Goal: Task Accomplishment & Management: Manage account settings

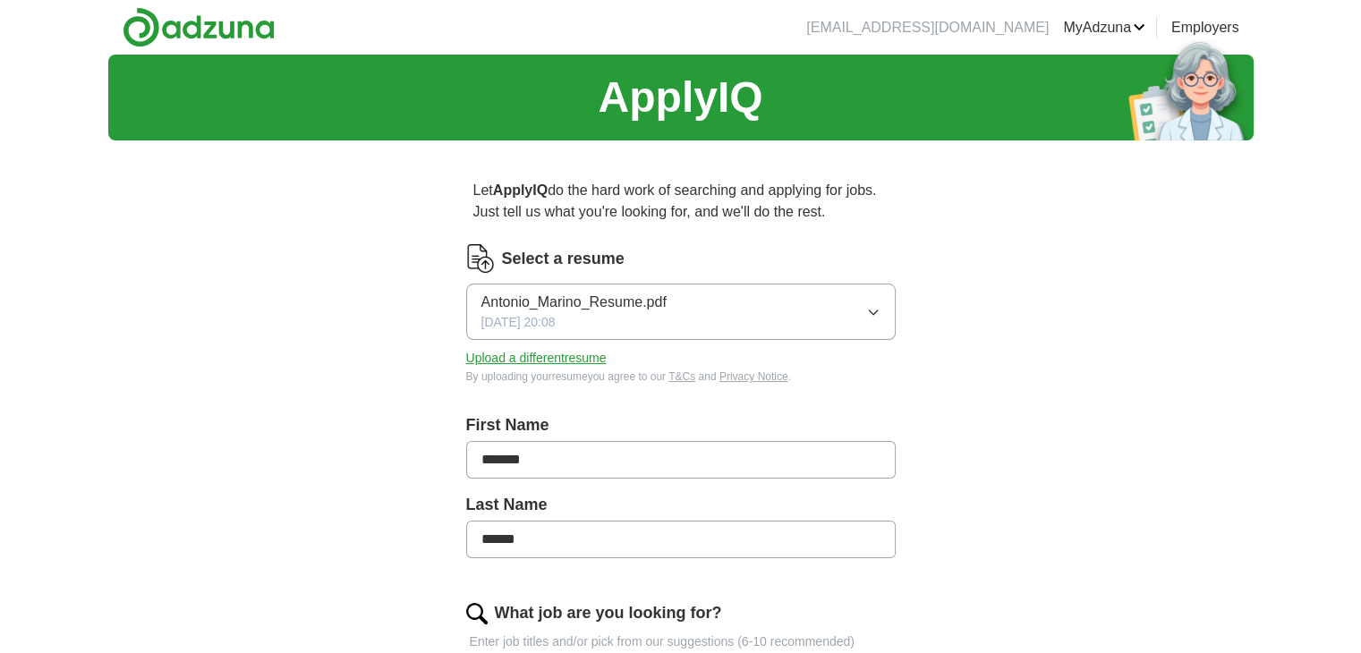
click at [587, 358] on button "Upload a different resume" at bounding box center [536, 358] width 140 height 19
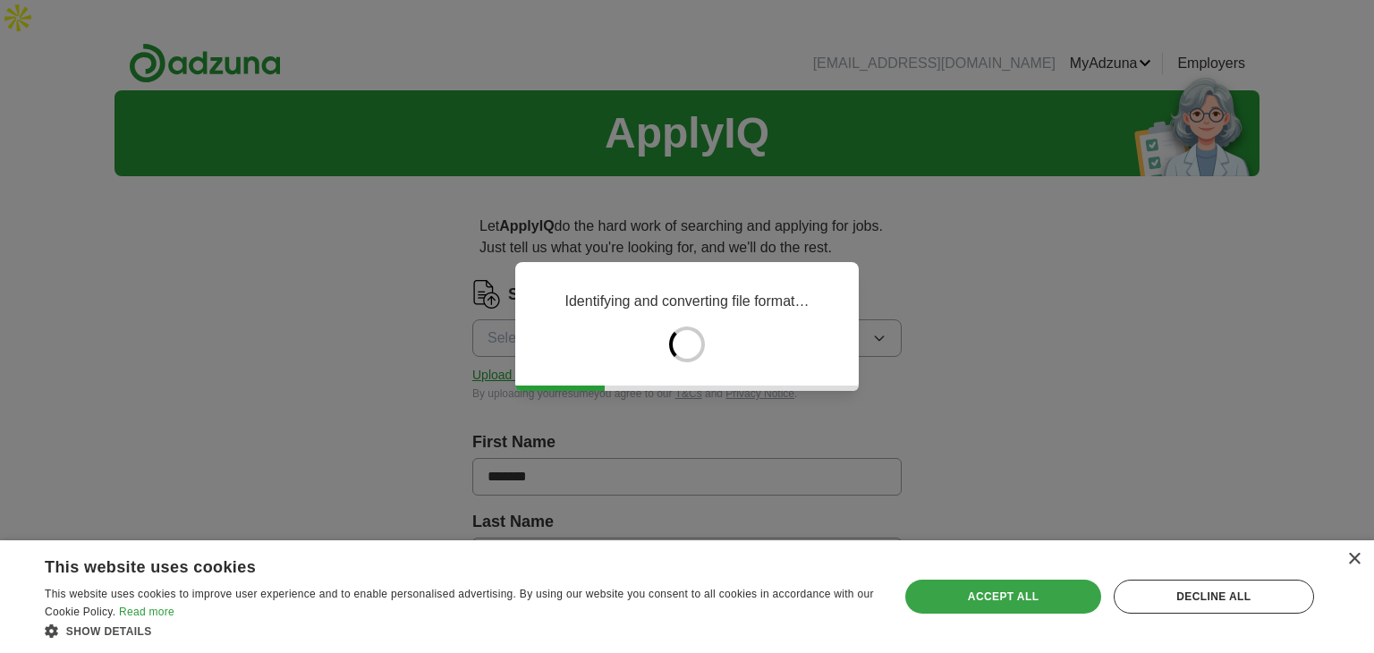
click at [919, 591] on div "Accept all" at bounding box center [1002, 597] width 195 height 34
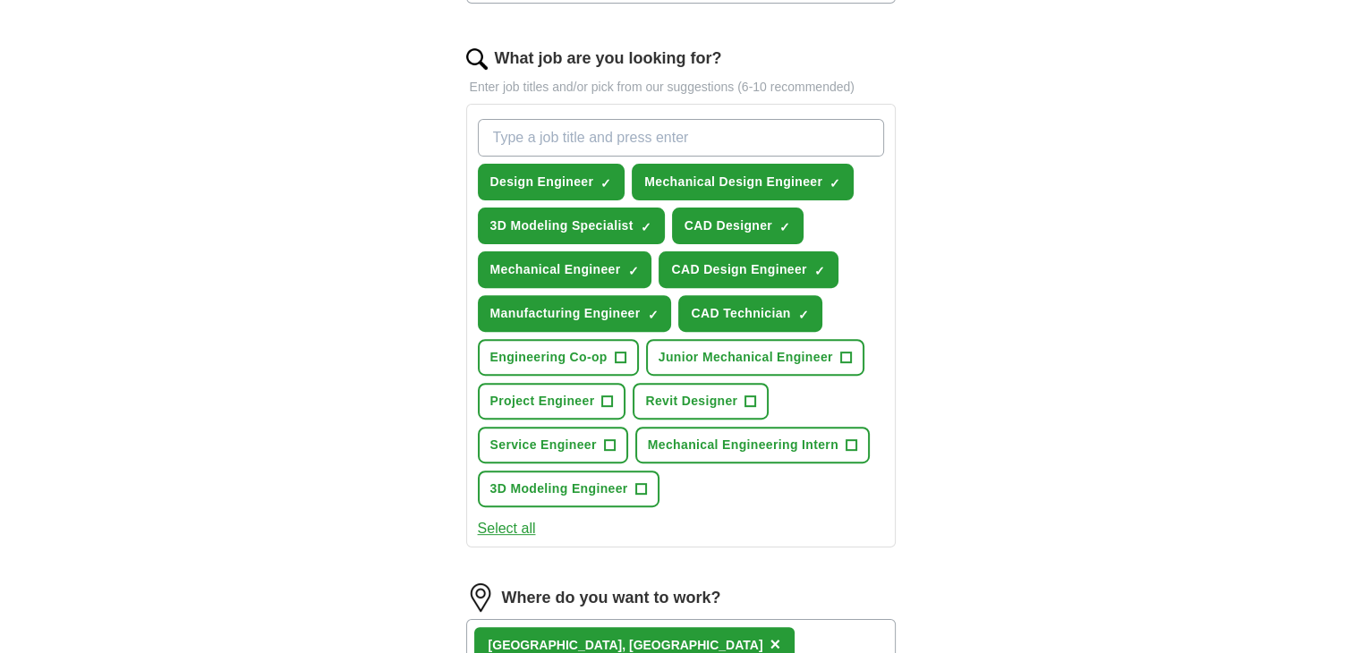
scroll to position [593, 0]
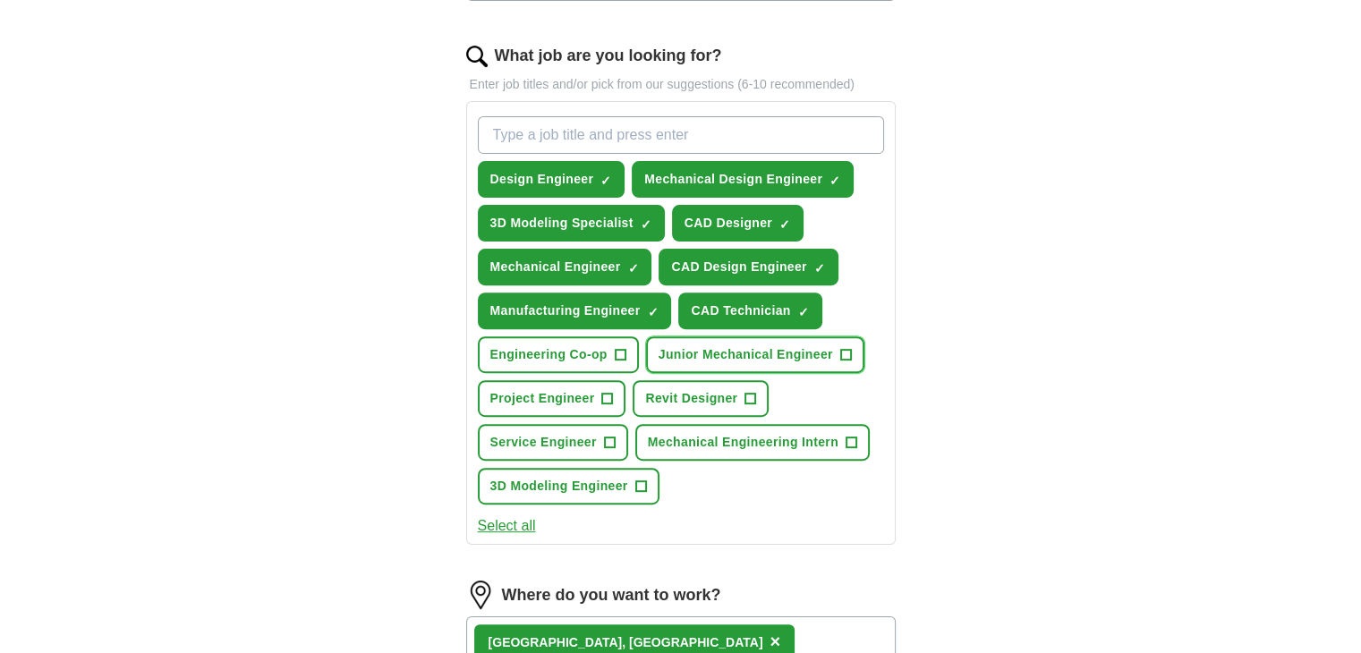
click at [825, 345] on span "Junior Mechanical Engineer" at bounding box center [746, 354] width 174 height 19
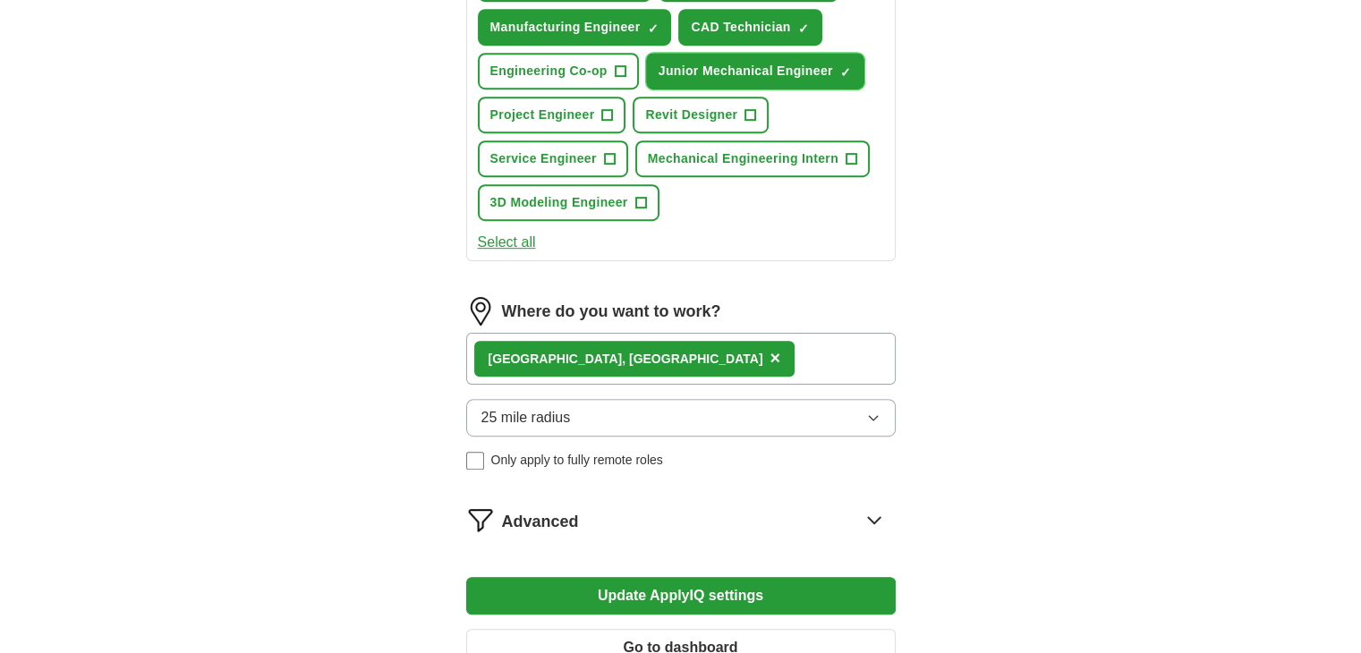
scroll to position [884, 0]
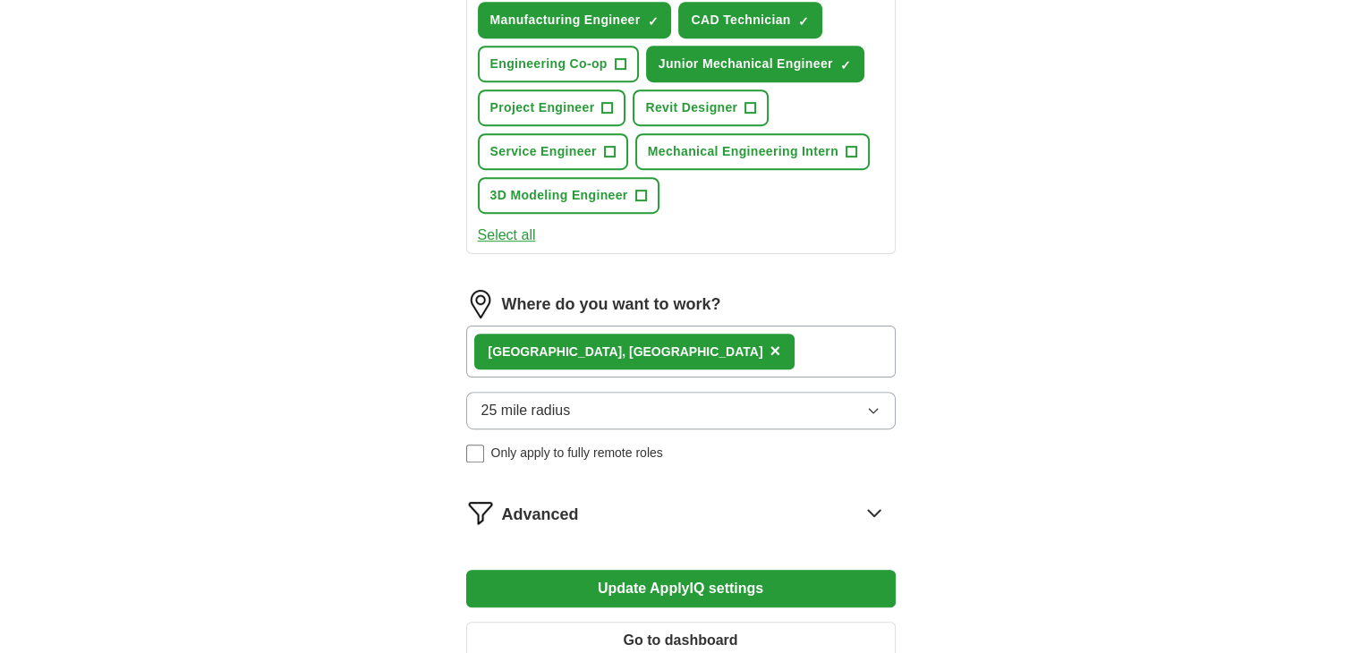
click at [576, 334] on div "[GEOGRAPHIC_DATA], [GEOGRAPHIC_DATA] ×" at bounding box center [634, 352] width 321 height 36
click at [769, 341] on span "×" at bounding box center [774, 351] width 11 height 20
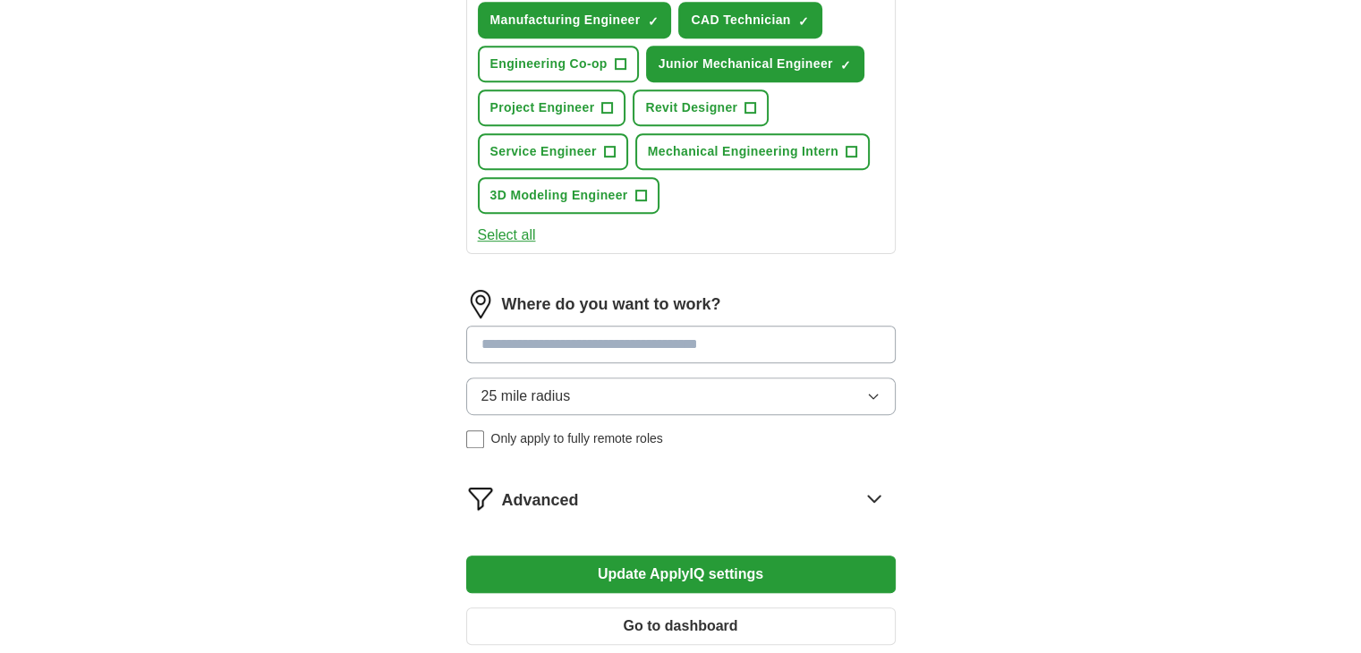
click at [569, 326] on input at bounding box center [680, 345] width 429 height 38
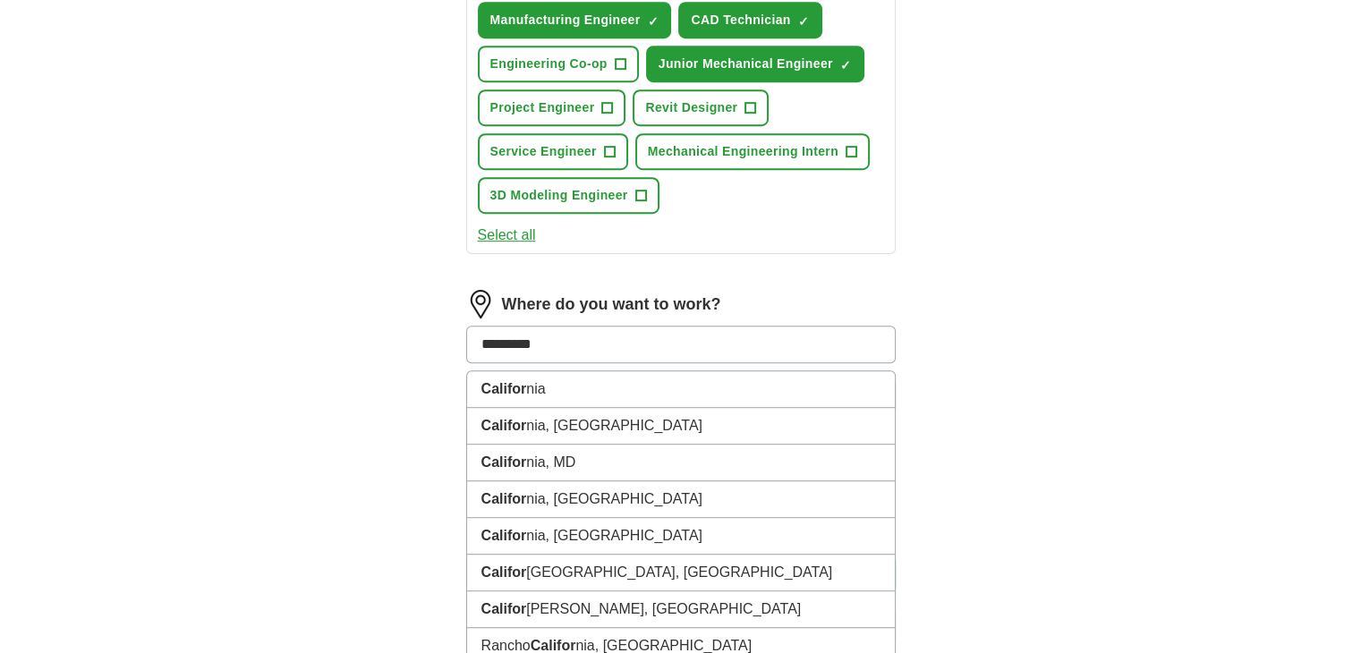
type input "**********"
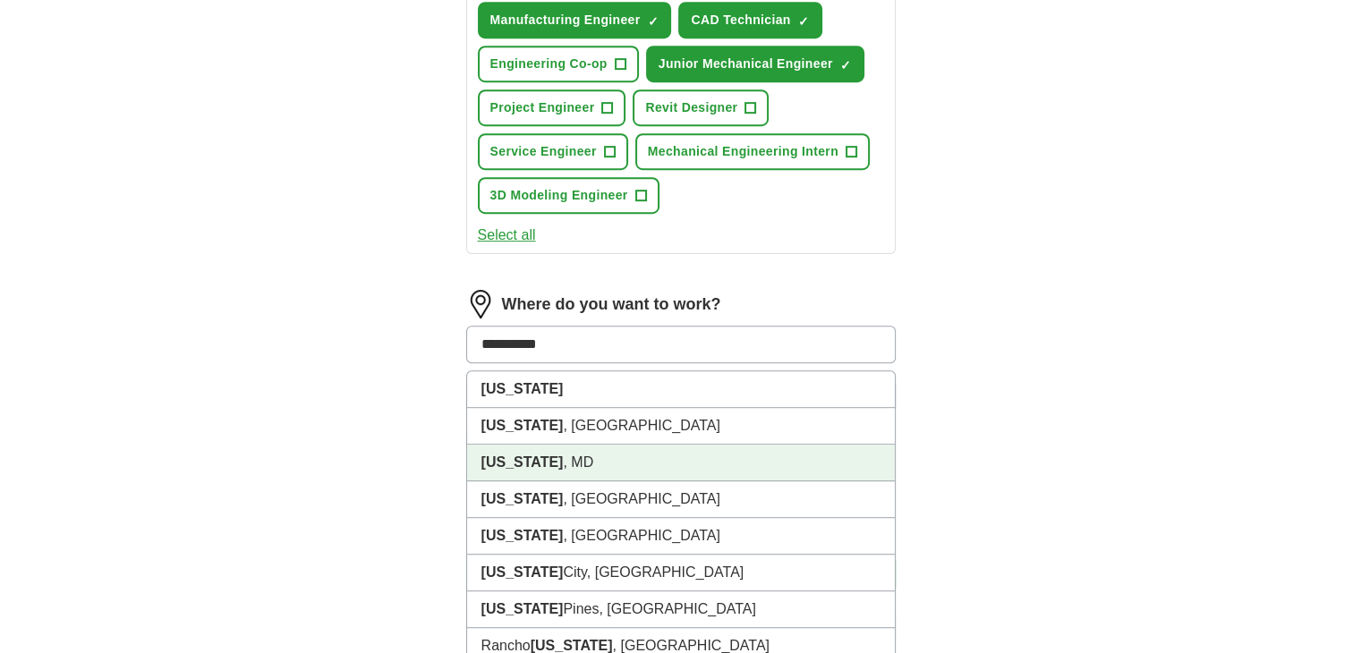
click at [587, 445] on li "[US_STATE] , [GEOGRAPHIC_DATA]" at bounding box center [681, 463] width 428 height 37
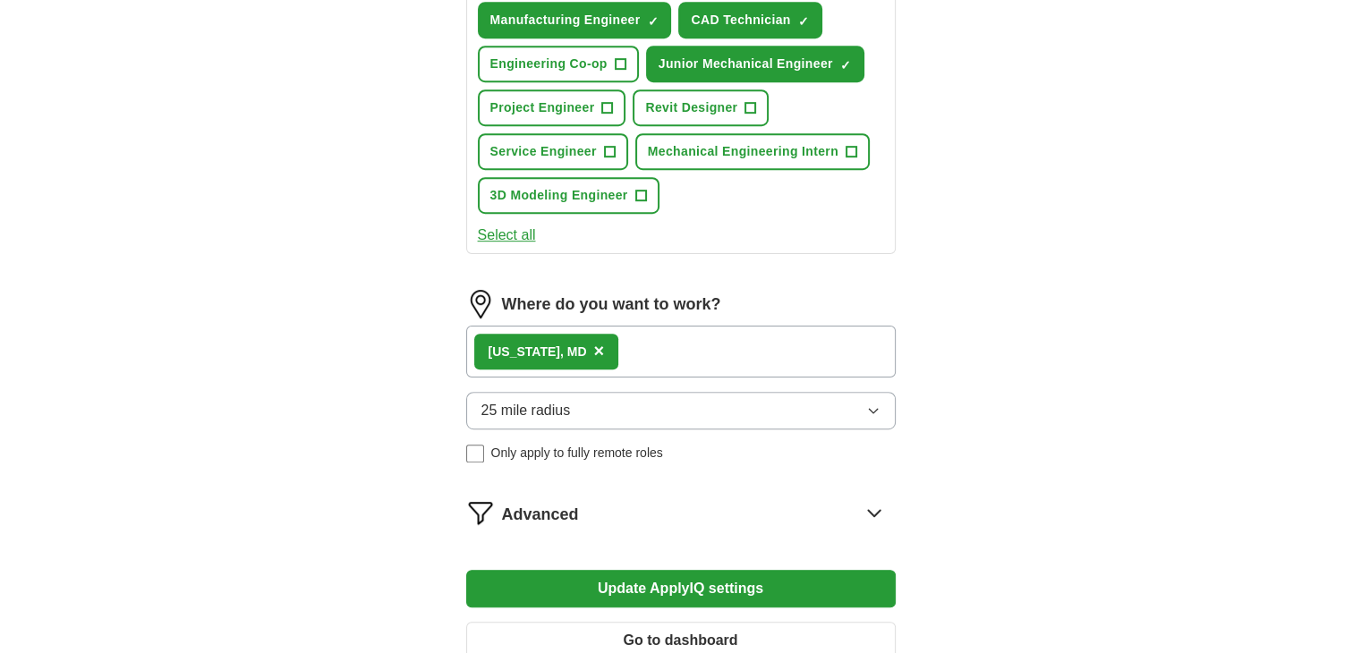
click at [673, 392] on button "25 mile radius" at bounding box center [680, 411] width 429 height 38
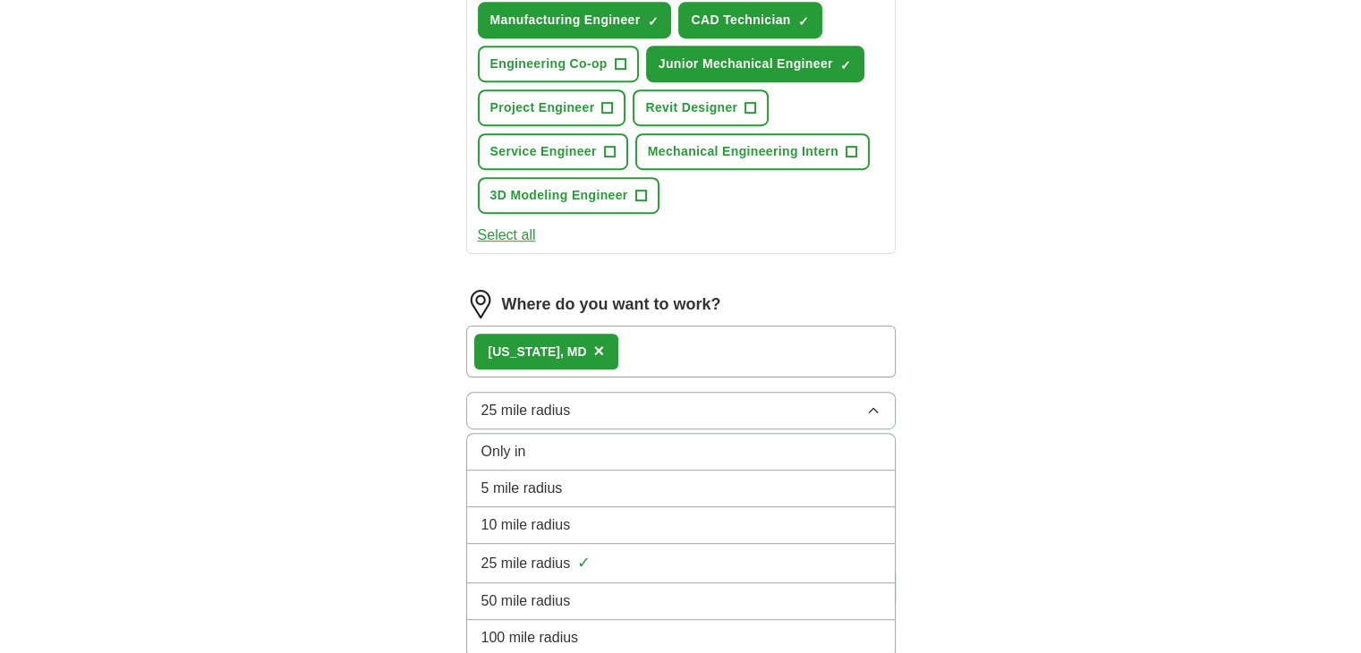
click at [637, 591] on div "50 mile radius" at bounding box center [680, 601] width 399 height 21
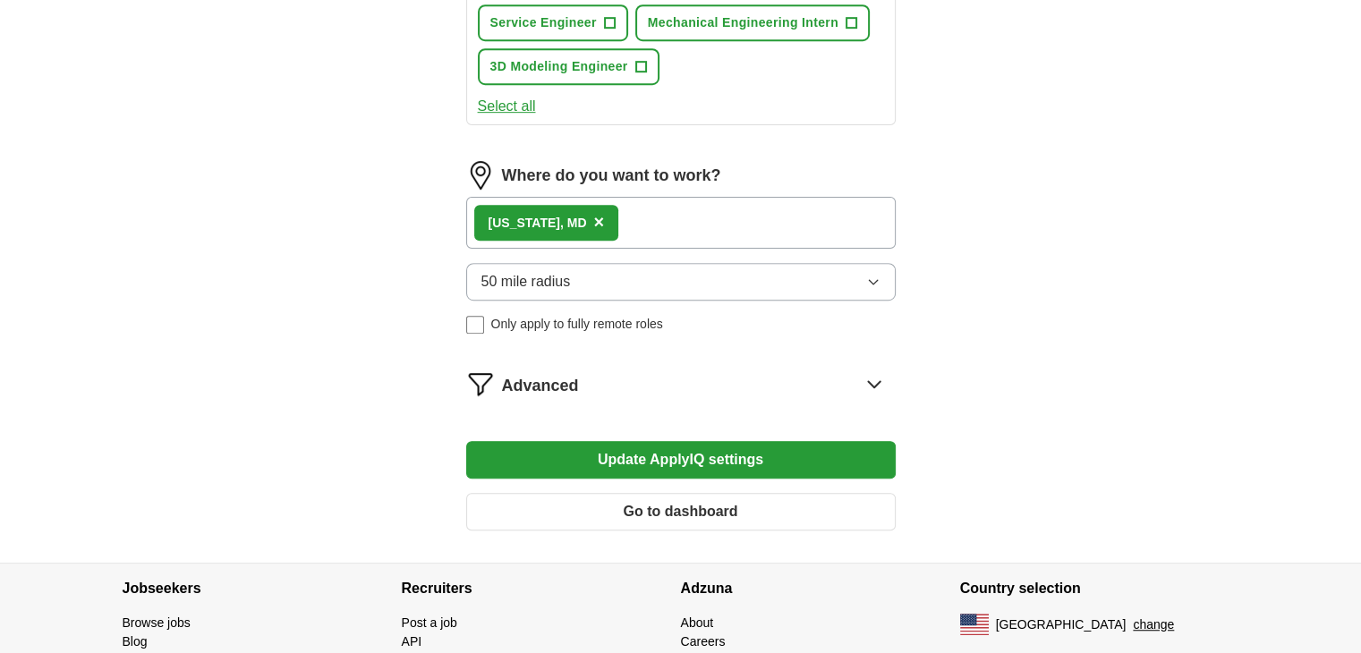
scroll to position [1024, 0]
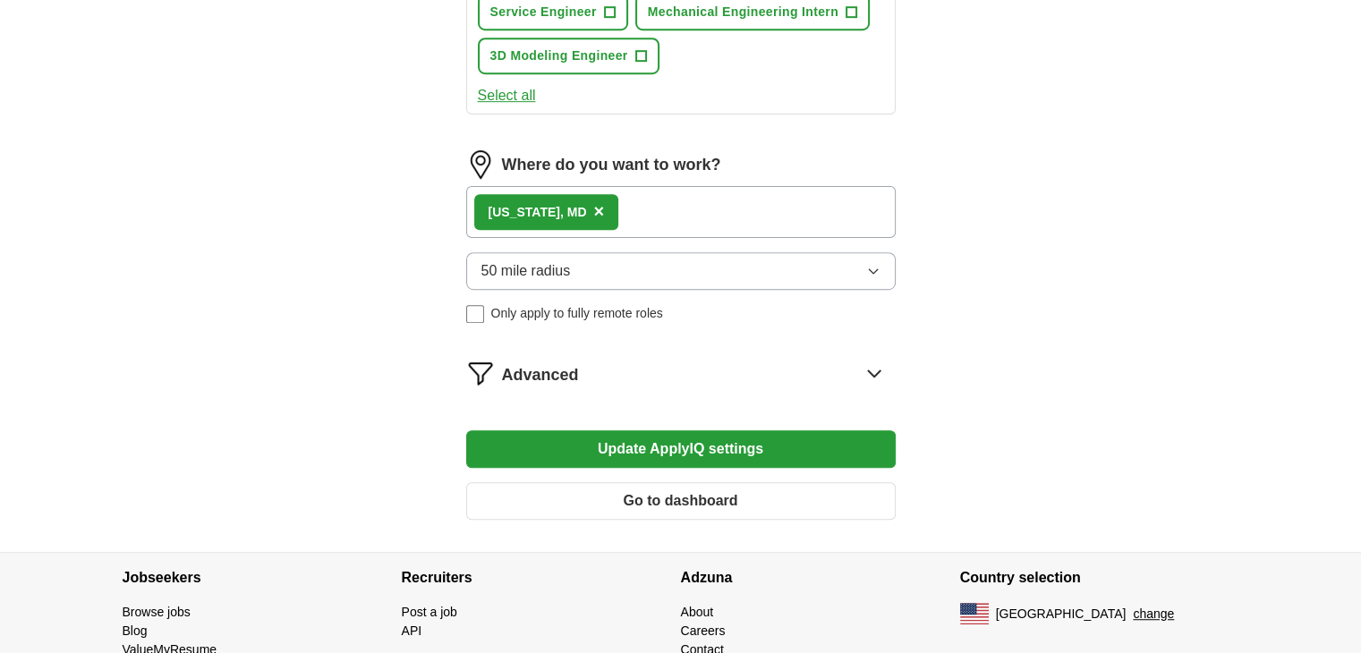
click at [738, 359] on div "Advanced" at bounding box center [699, 373] width 394 height 29
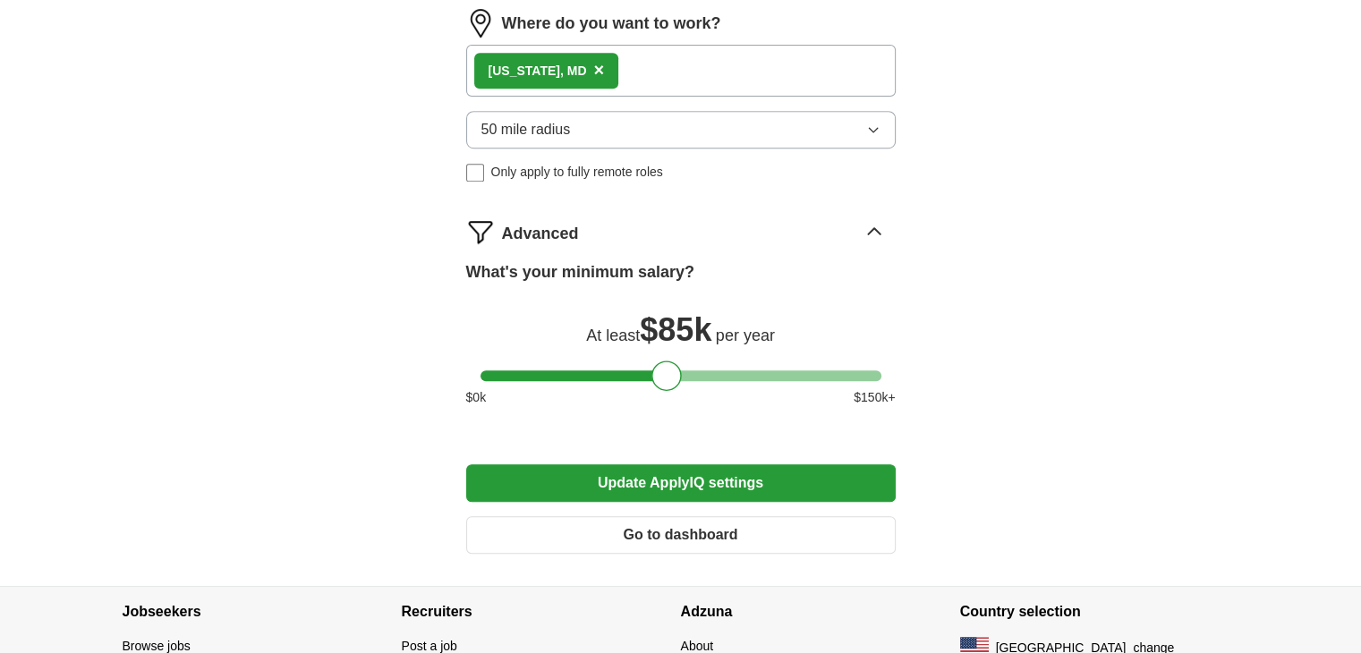
scroll to position [1166, 0]
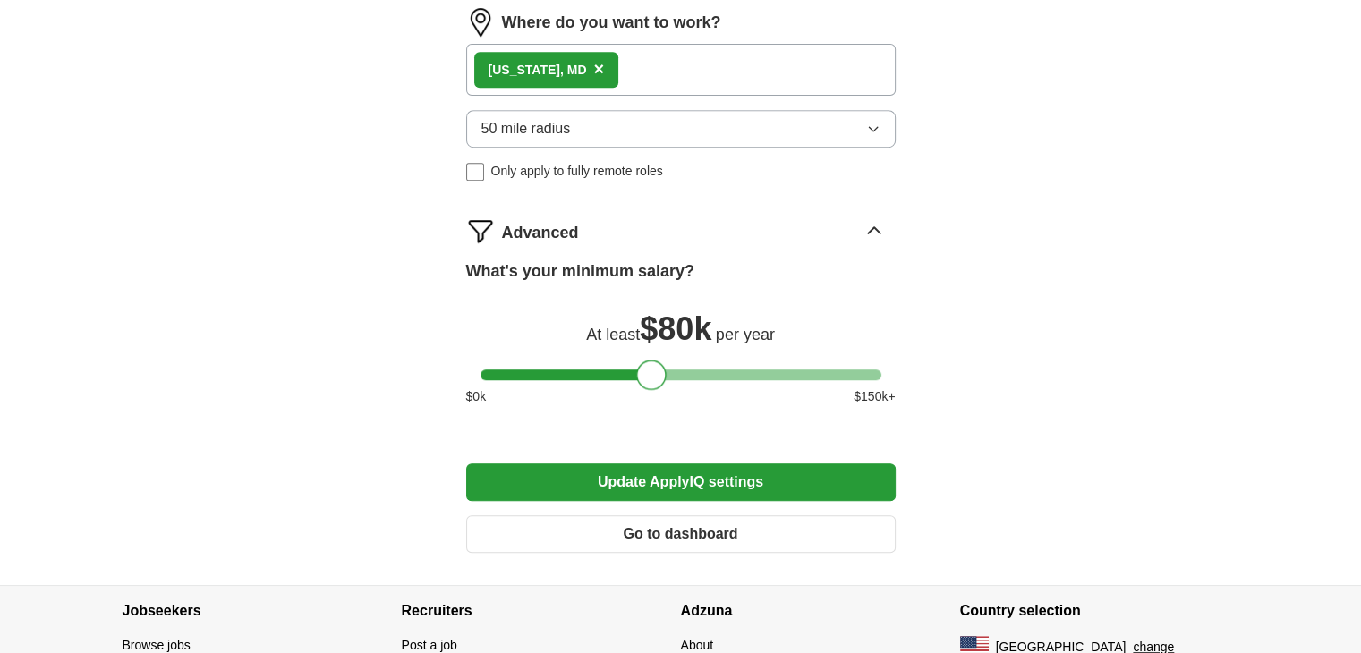
drag, startPoint x: 669, startPoint y: 327, endPoint x: 655, endPoint y: 330, distance: 14.6
click at [655, 360] on div at bounding box center [651, 375] width 30 height 30
click at [668, 463] on button "Update ApplyIQ settings" at bounding box center [680, 482] width 429 height 38
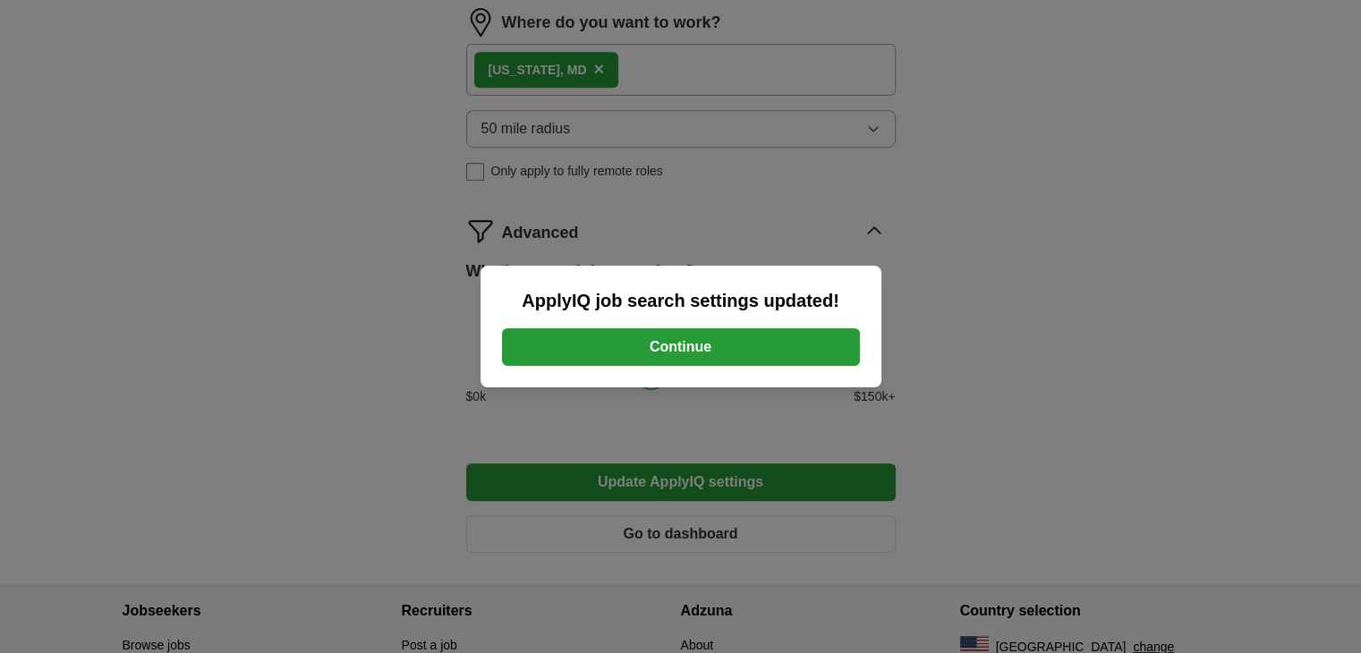
click at [738, 347] on button "Continue" at bounding box center [681, 347] width 358 height 38
